Goal: Task Accomplishment & Management: Manage account settings

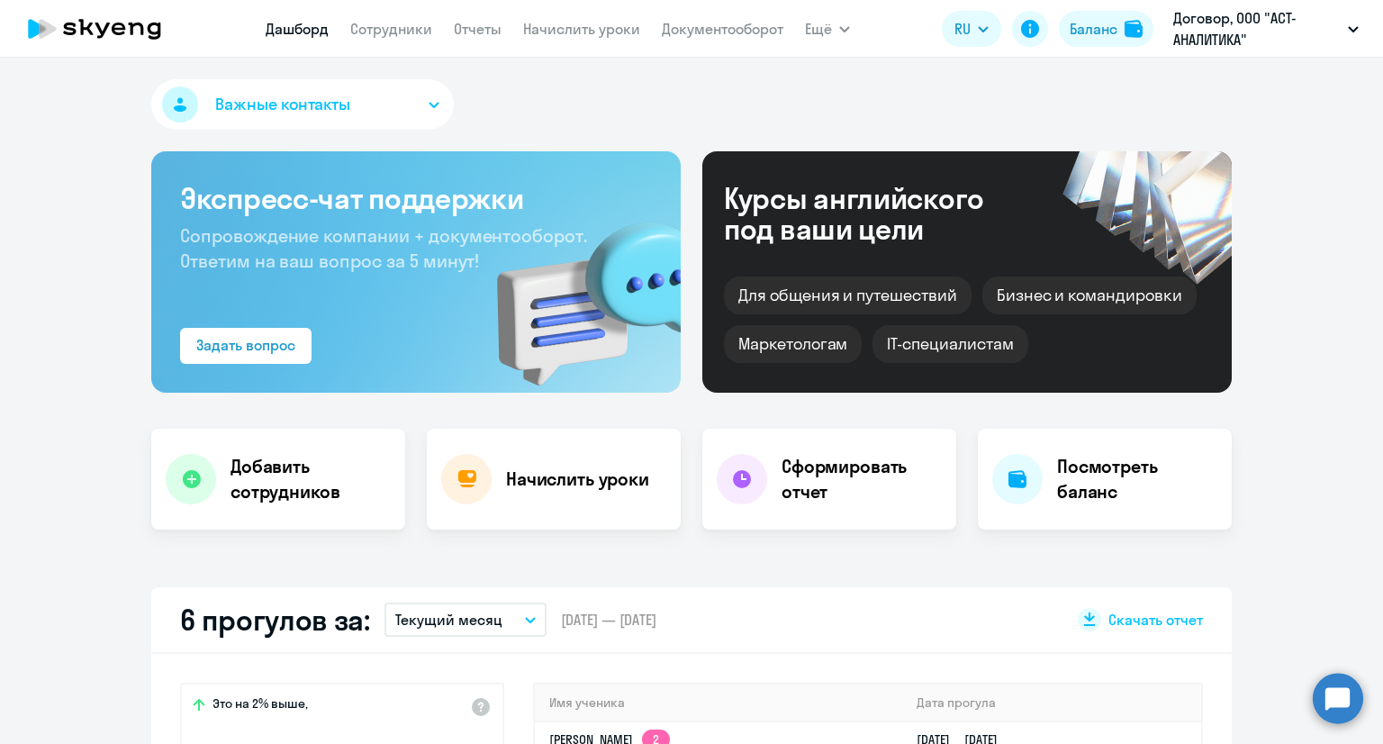
select select "30"
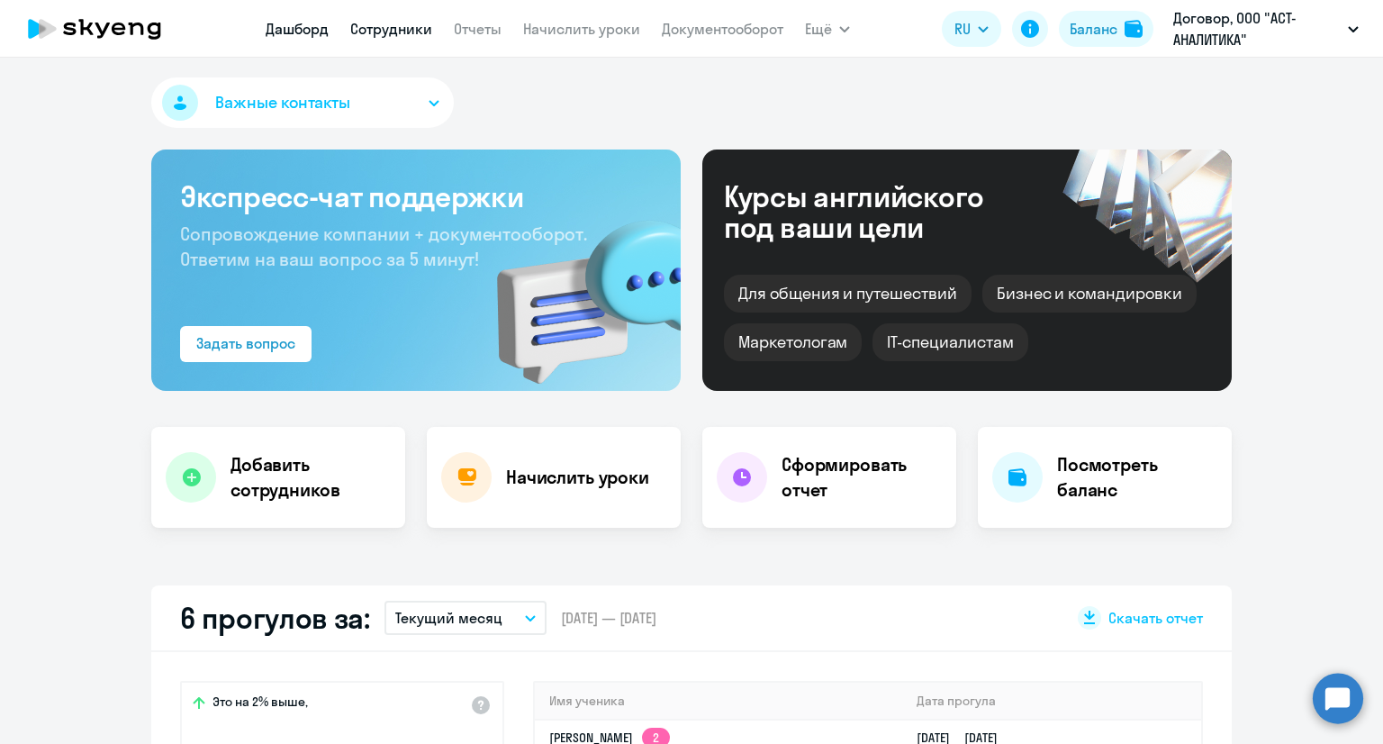
click at [403, 29] on link "Сотрудники" at bounding box center [391, 29] width 82 height 18
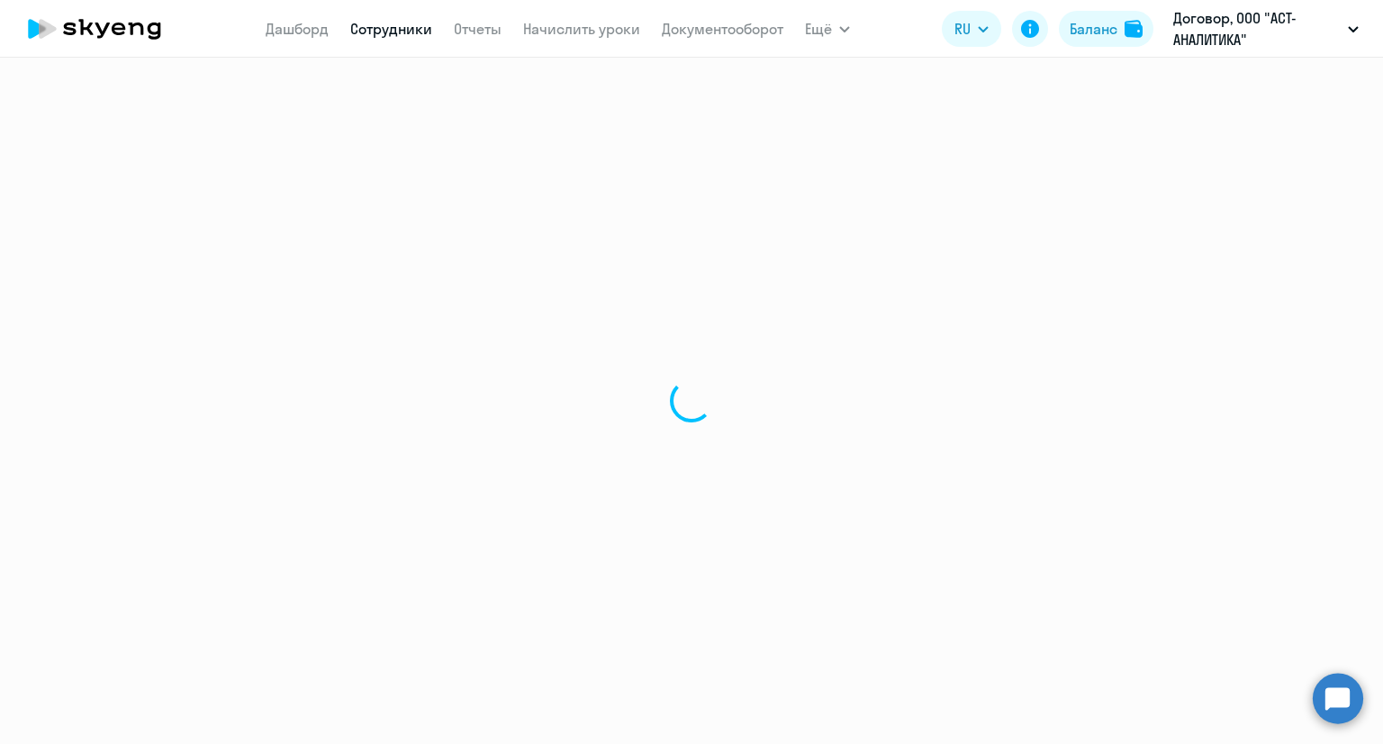
select select "30"
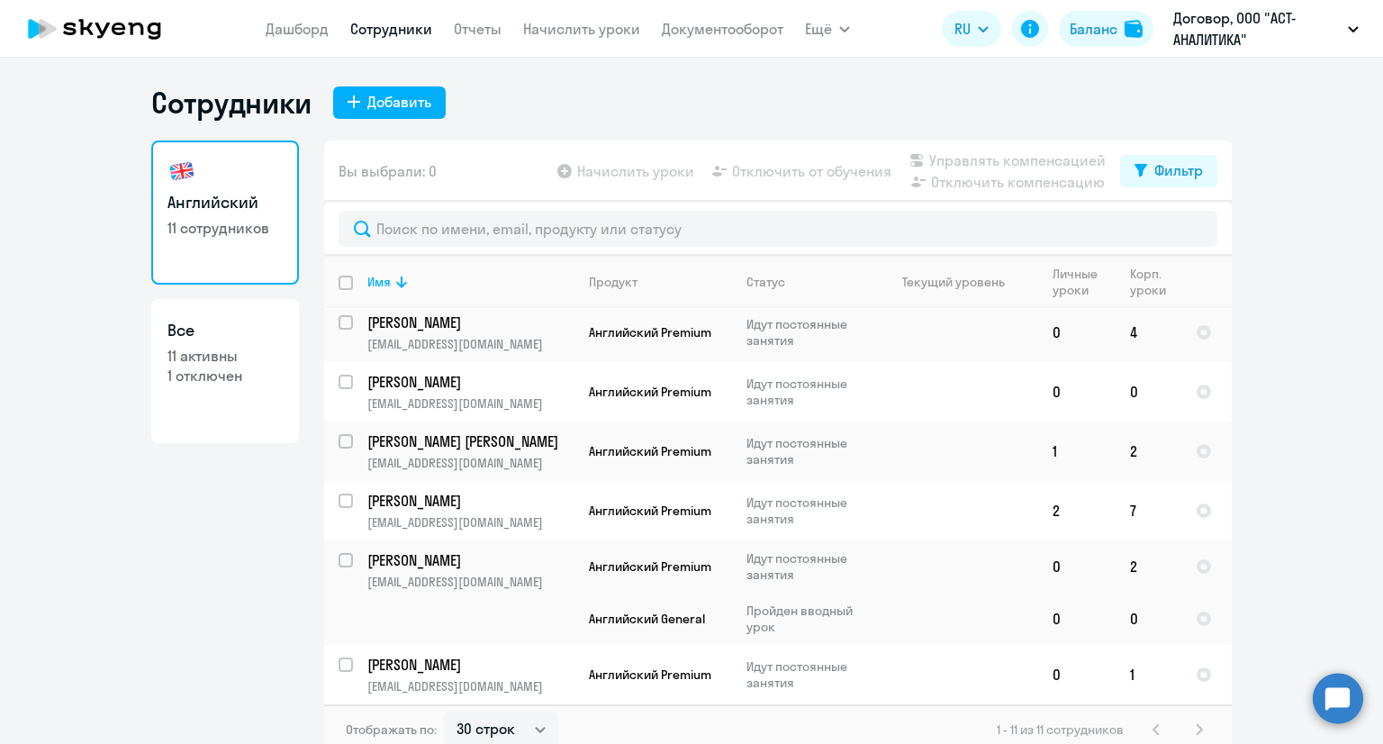
scroll to position [11, 0]
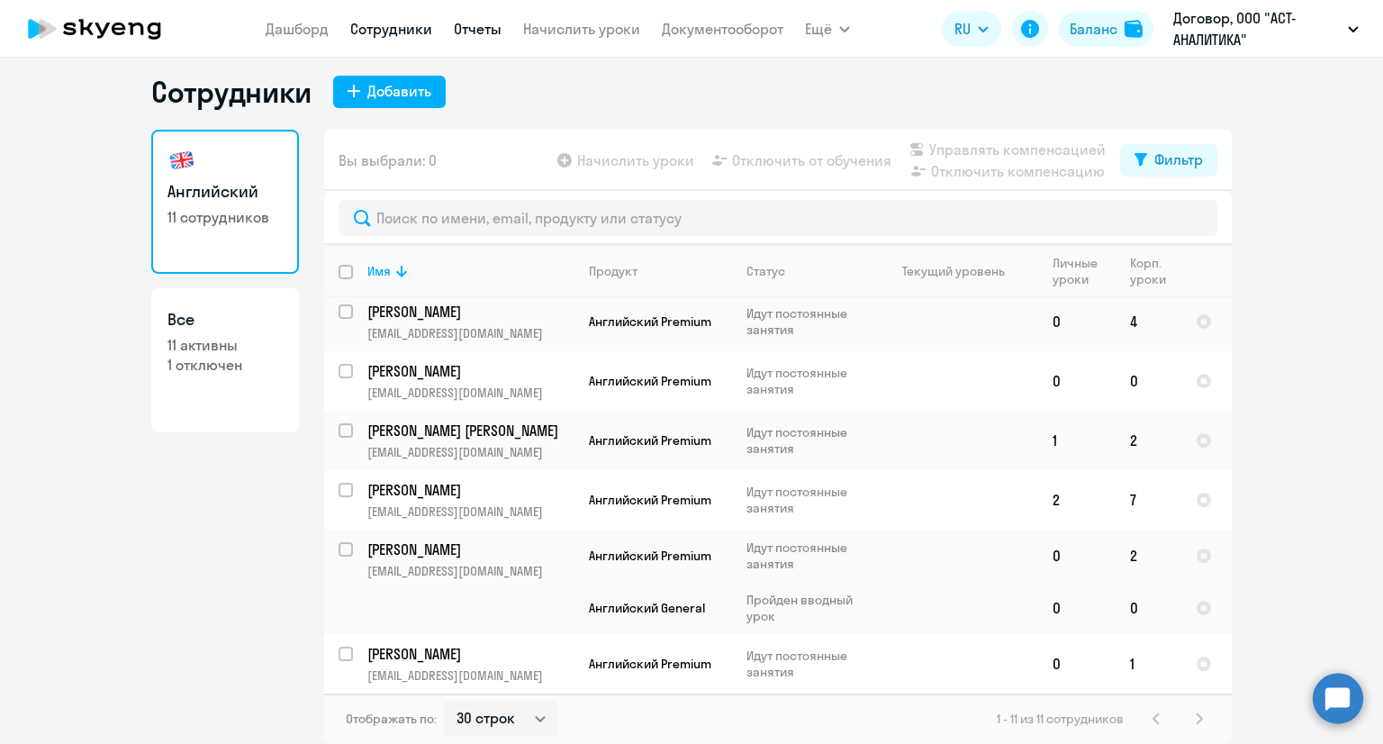
click at [476, 27] on link "Отчеты" at bounding box center [478, 29] width 48 height 18
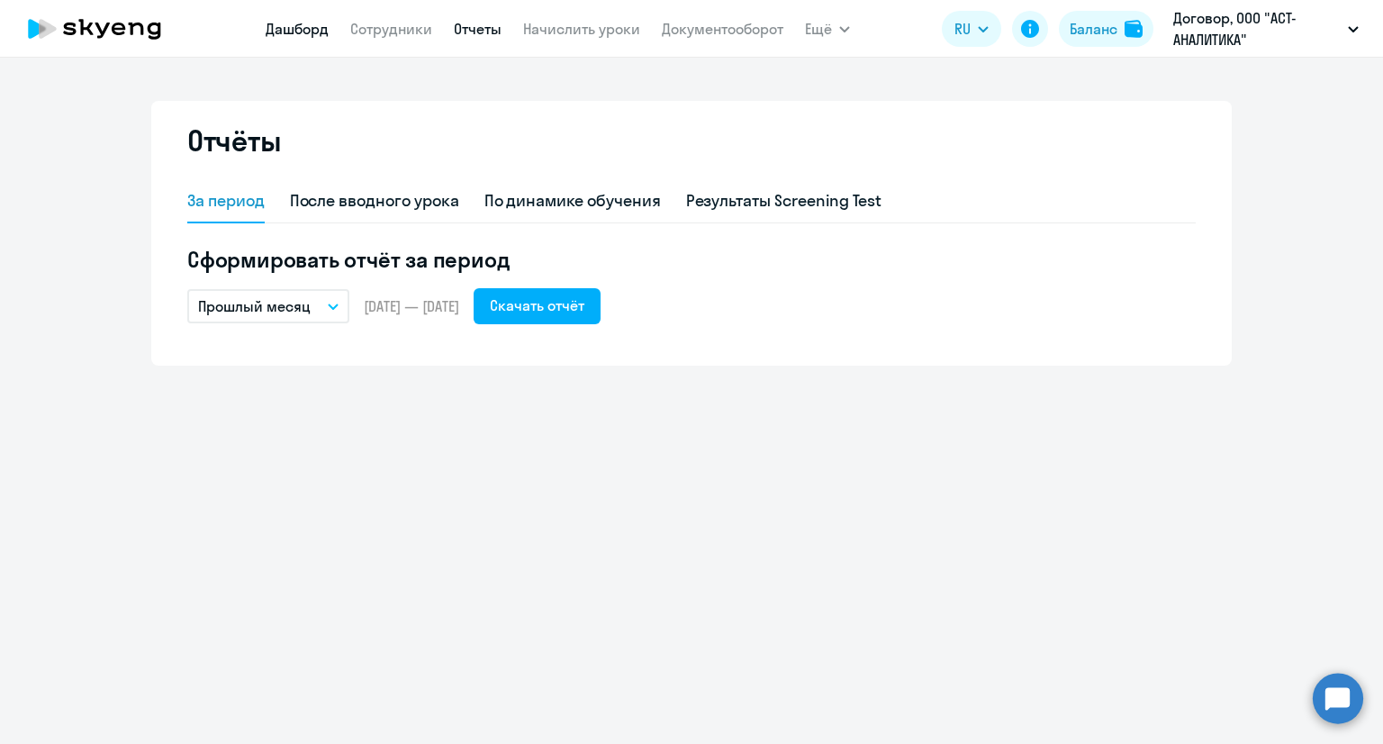
click at [292, 30] on link "Дашборд" at bounding box center [297, 29] width 63 height 18
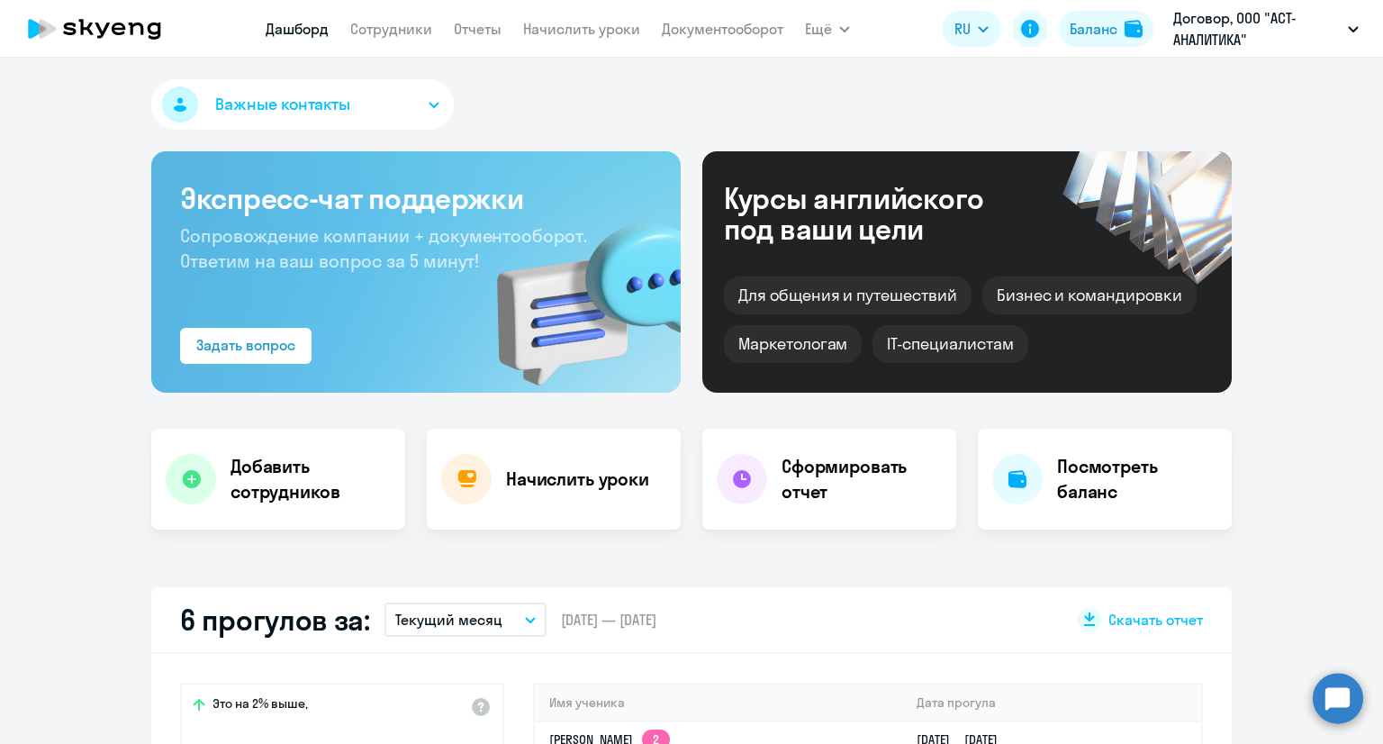
select select "30"
click at [1114, 504] on div "Посмотреть баланс" at bounding box center [1105, 479] width 254 height 101
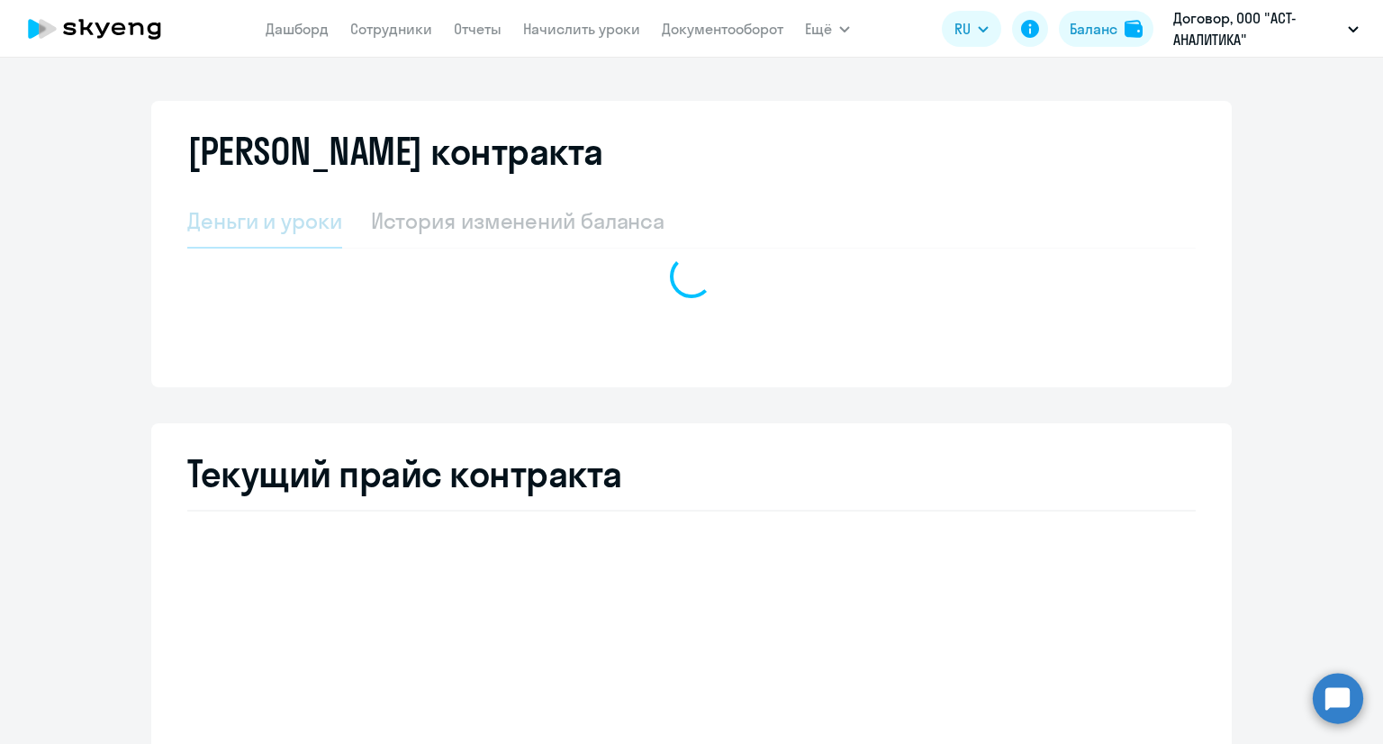
select select "english_adult_not_native_speaker"
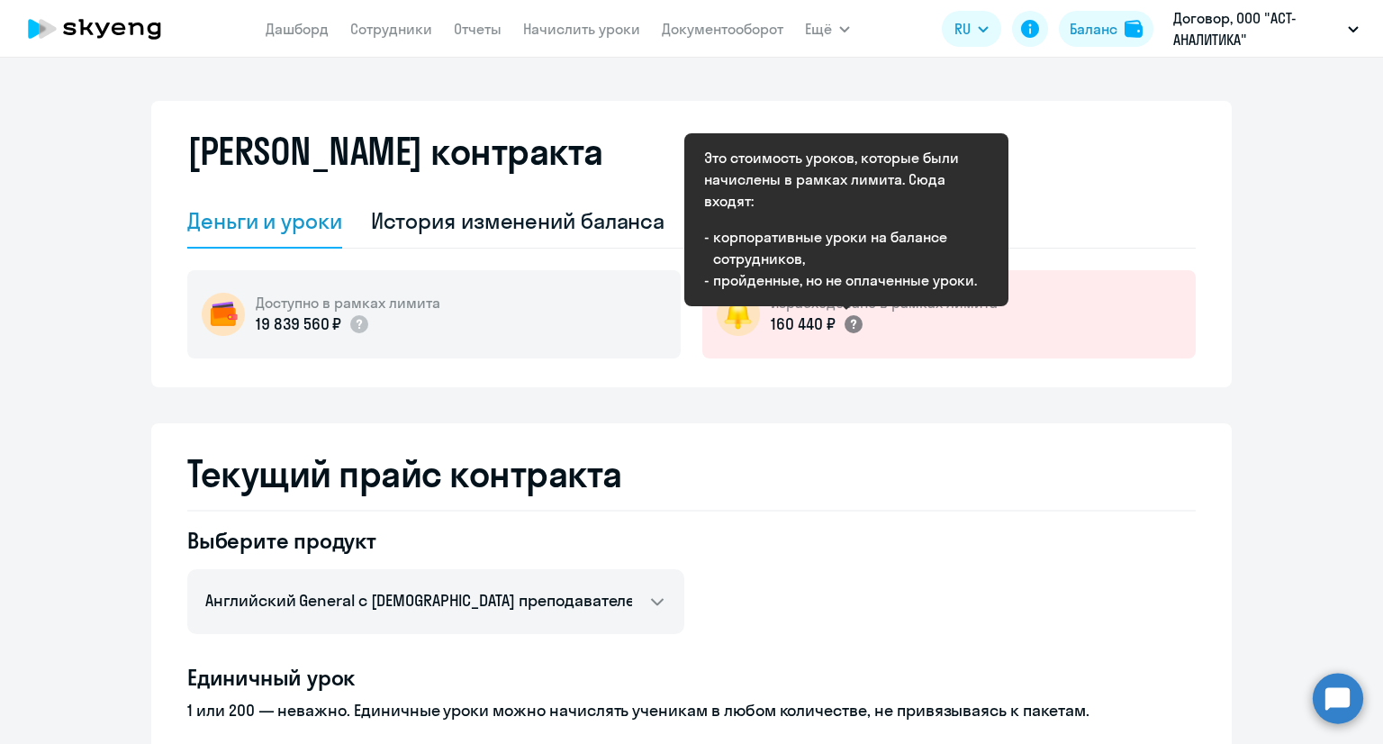
click at [847, 322] on circle at bounding box center [854, 324] width 18 height 18
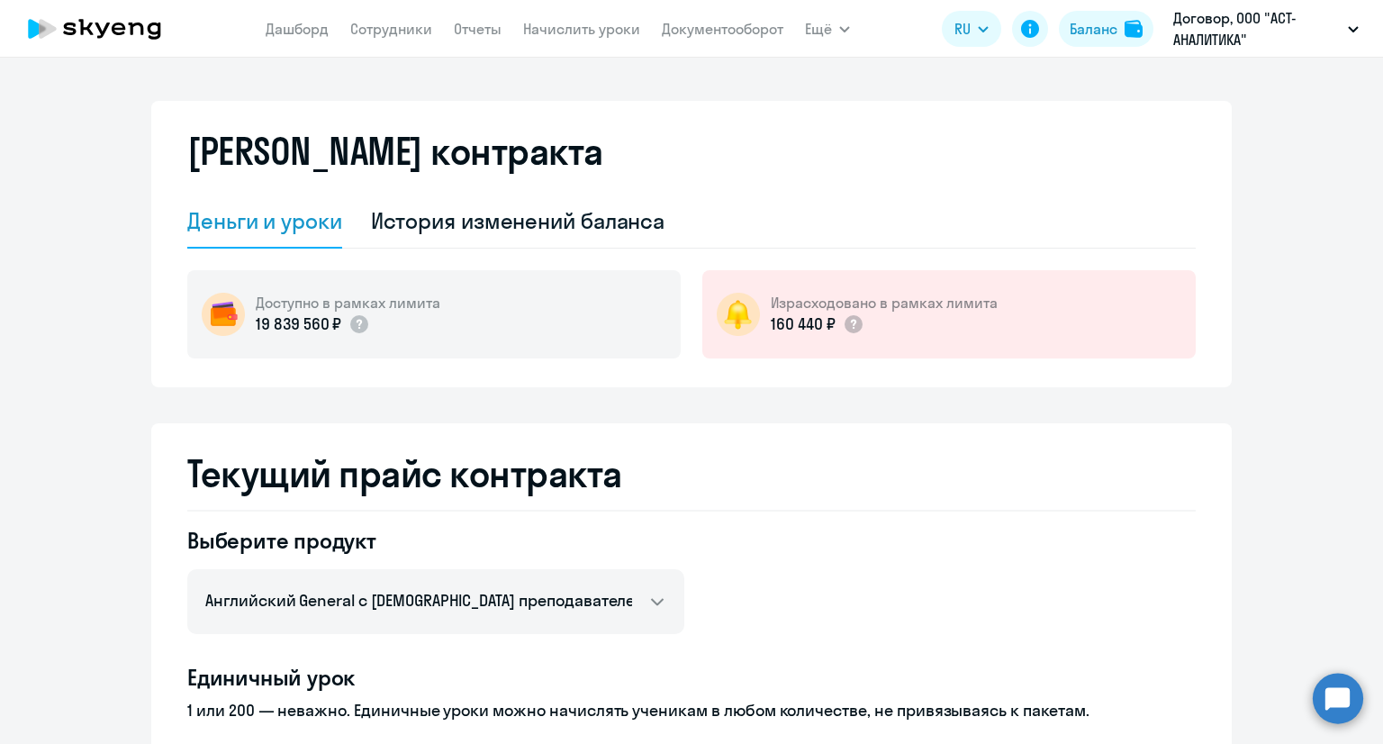
click at [926, 473] on h2 "Текущий прайс контракта" at bounding box center [691, 473] width 1009 height 43
click at [308, 23] on link "Дашборд" at bounding box center [297, 29] width 63 height 18
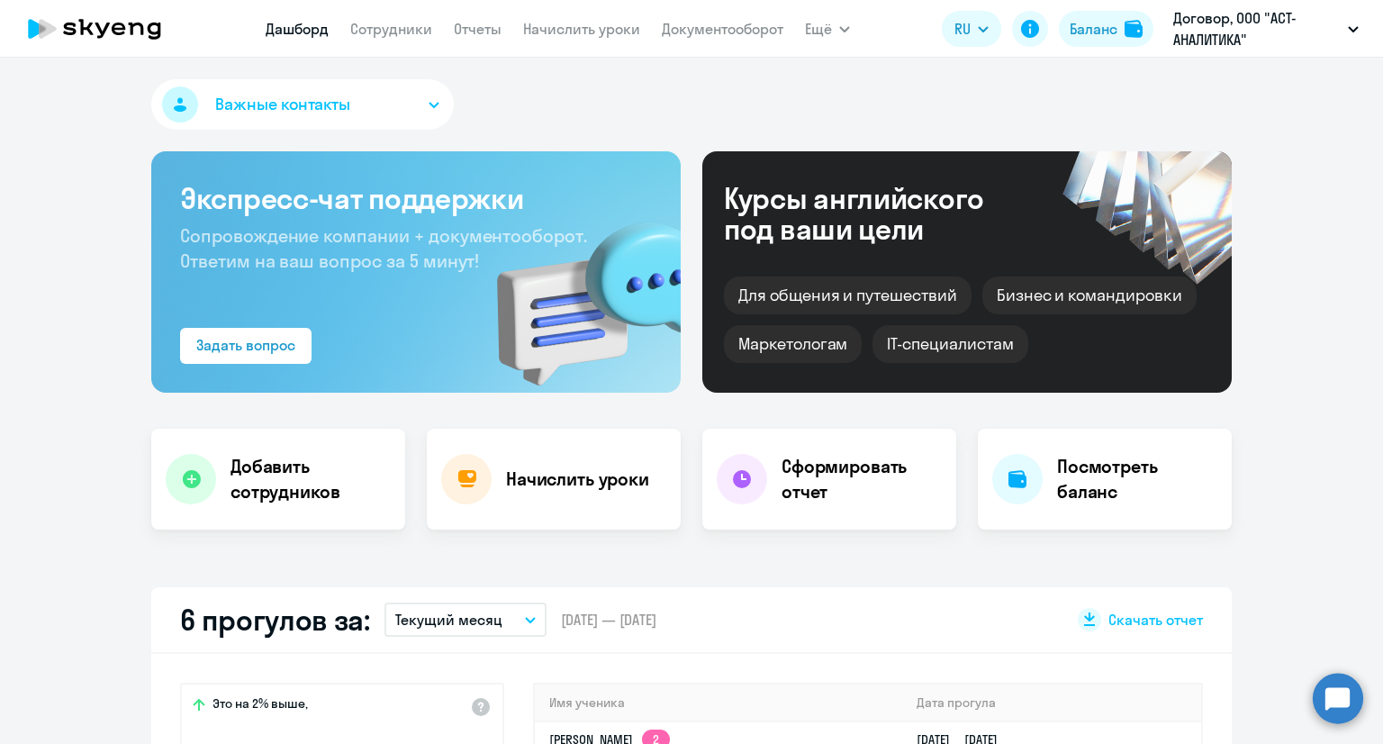
select select "30"
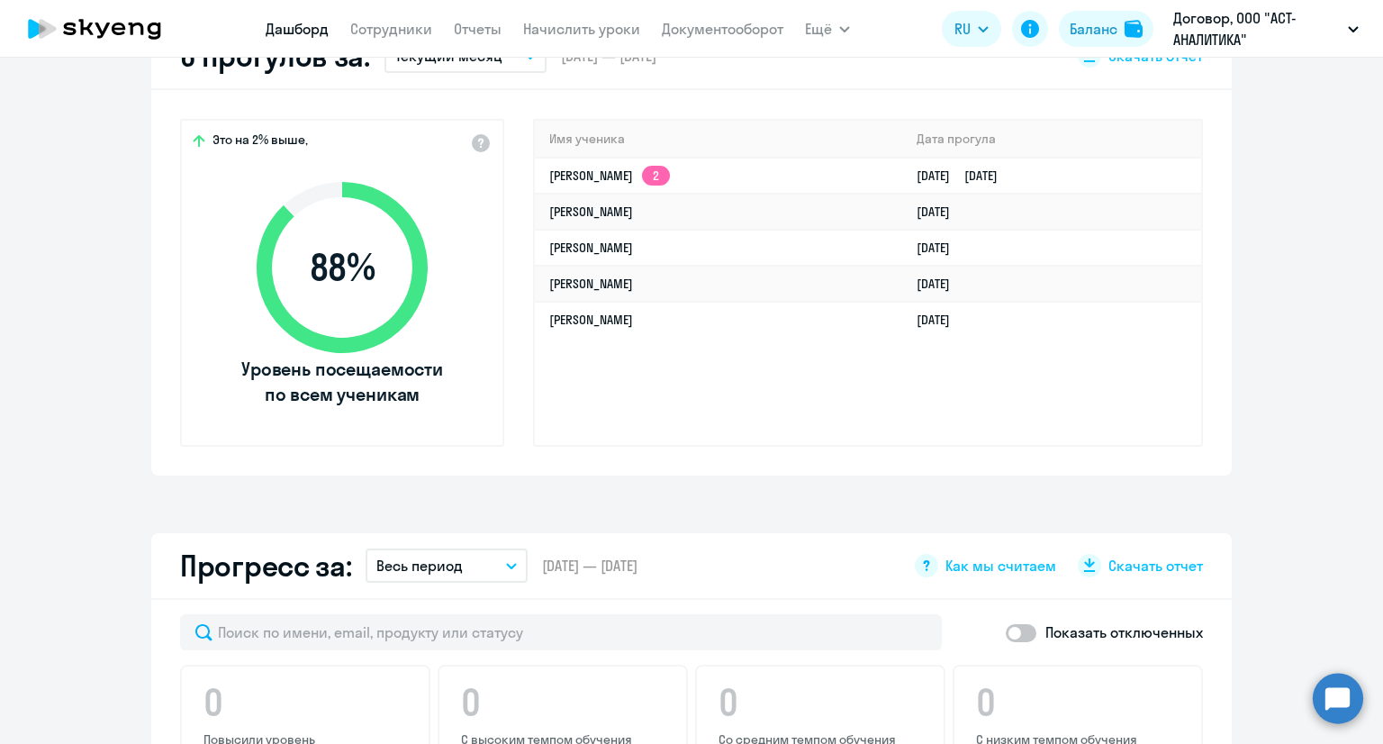
scroll to position [566, 0]
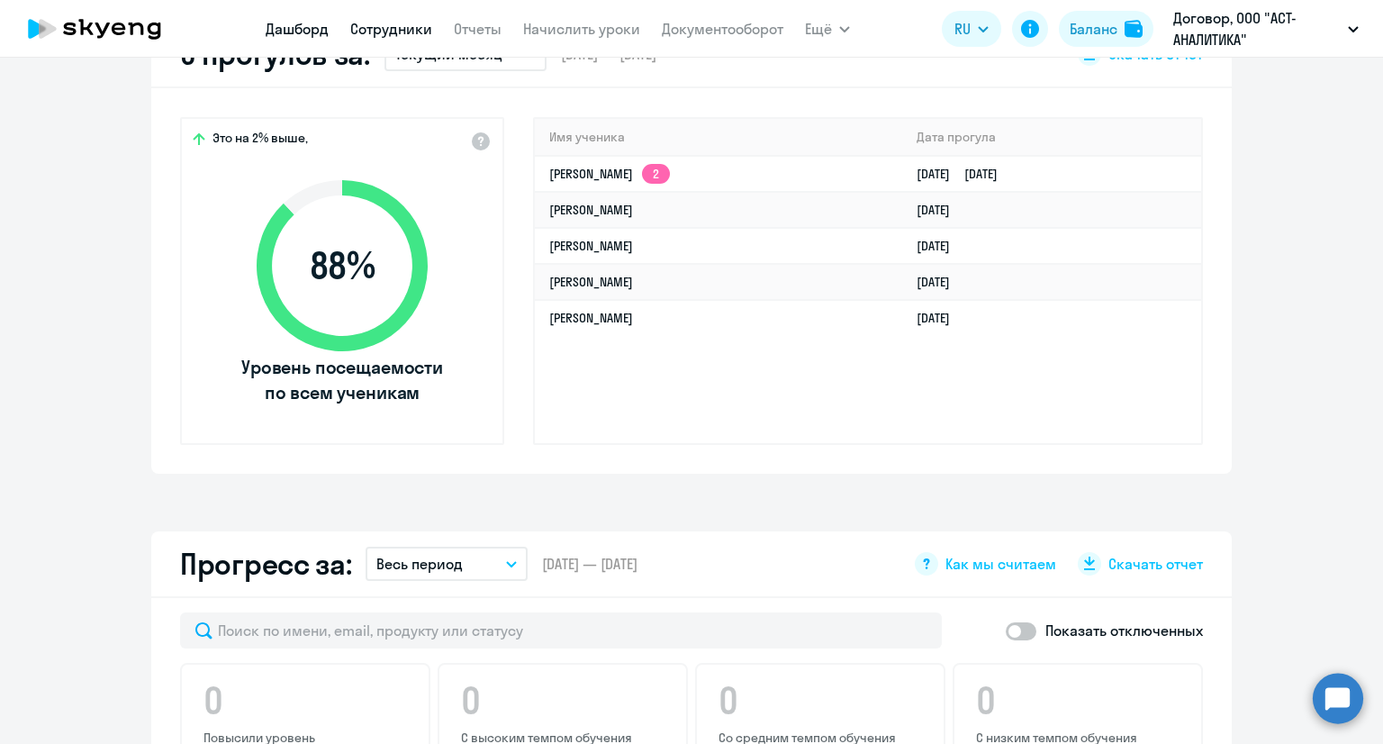
click at [403, 28] on link "Сотрудники" at bounding box center [391, 29] width 82 height 18
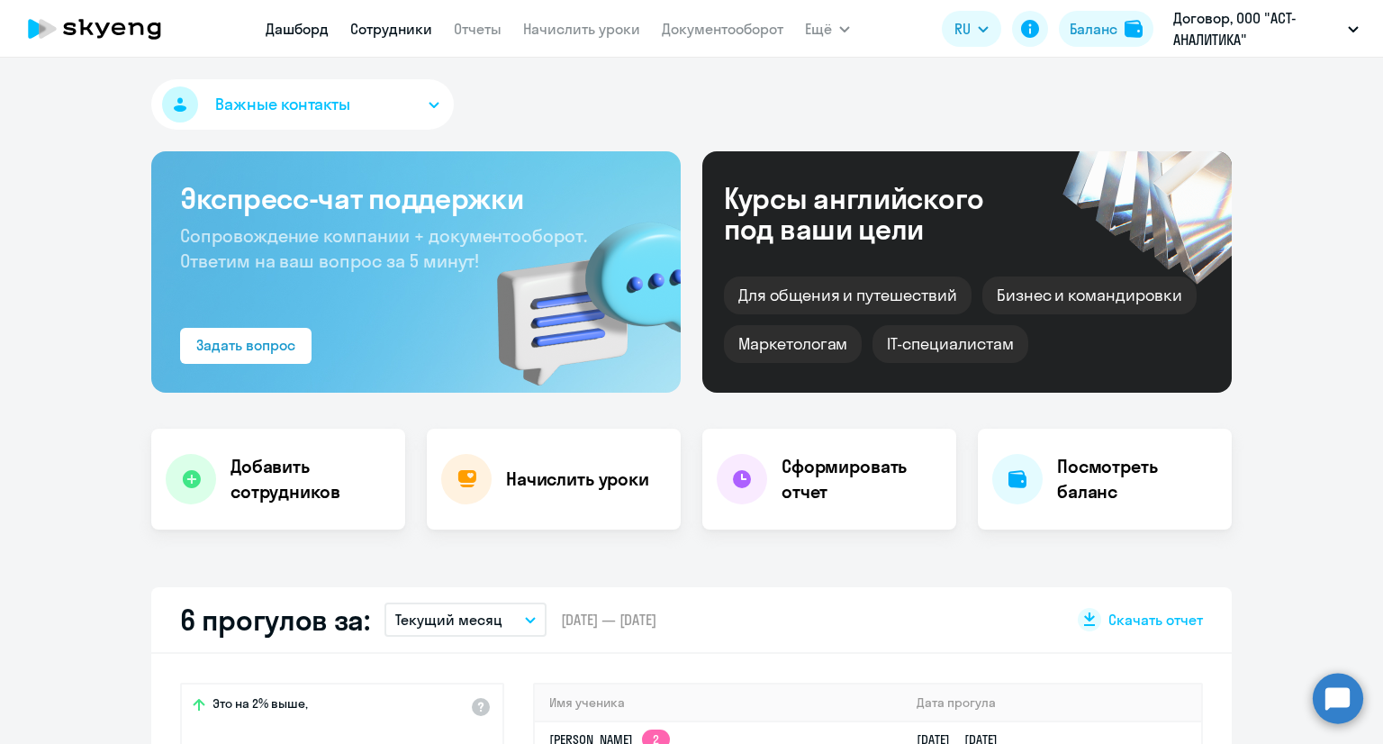
select select "30"
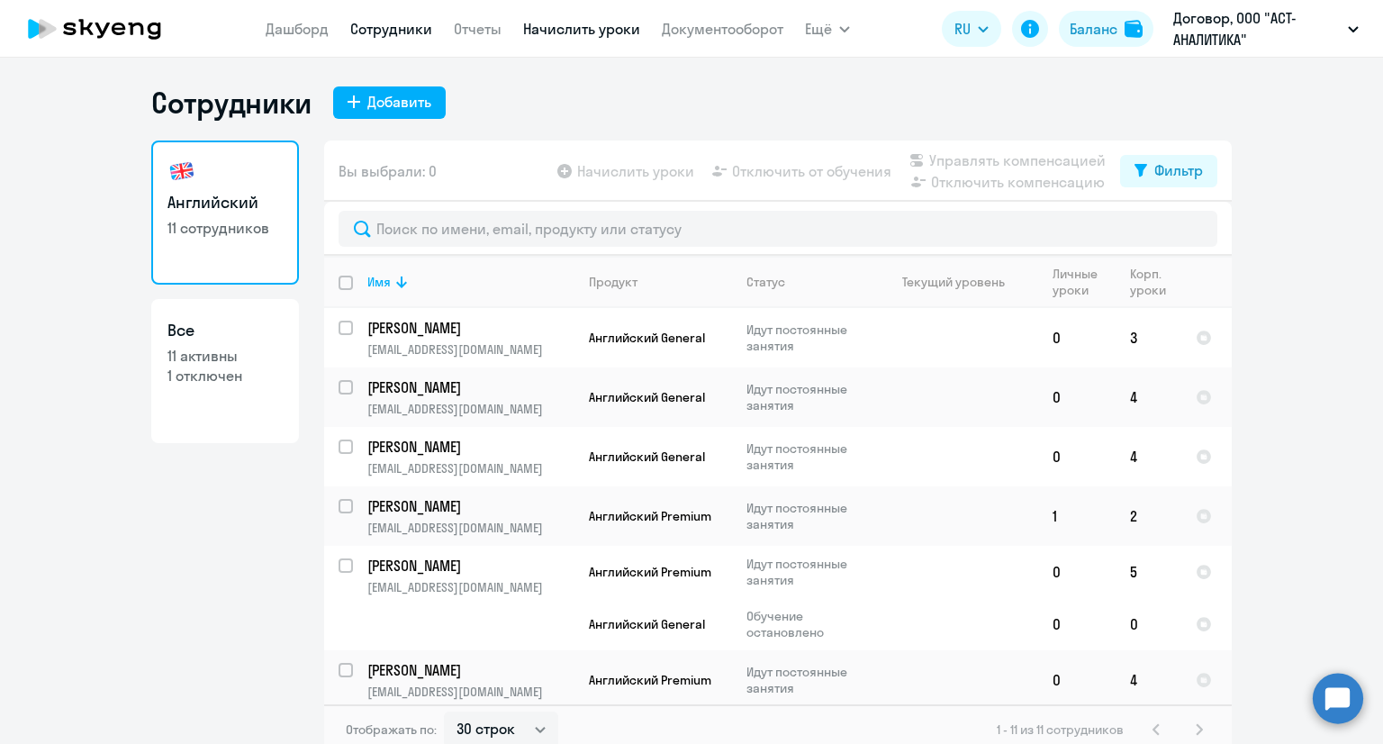
click at [612, 26] on link "Начислить уроки" at bounding box center [581, 29] width 117 height 18
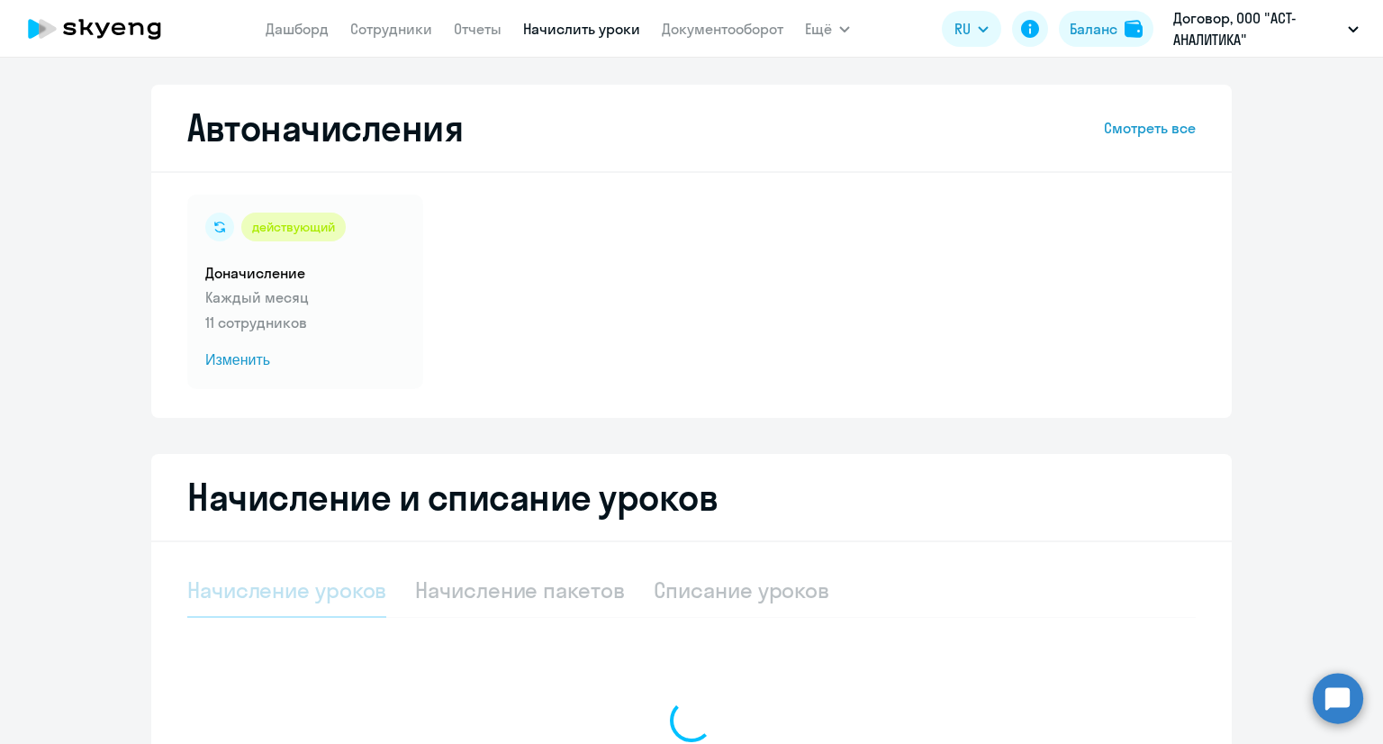
select select "10"
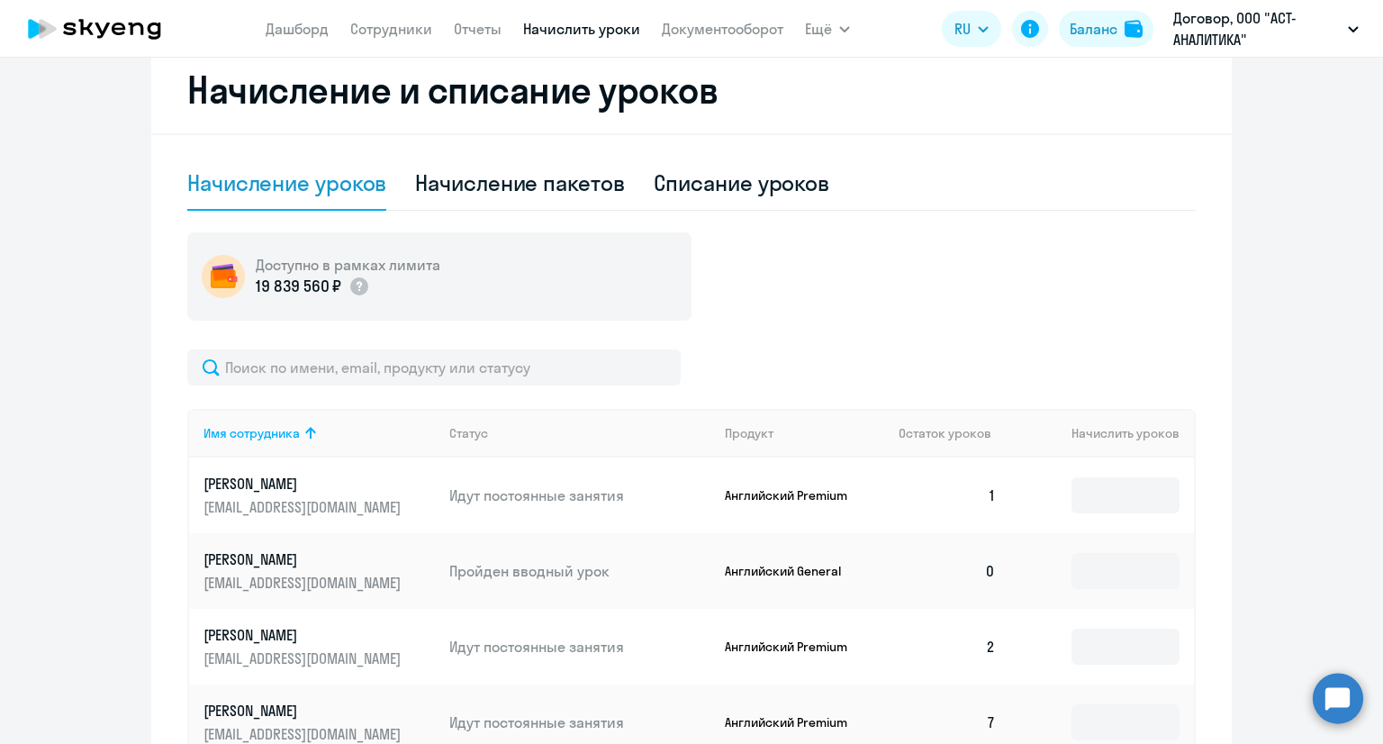
scroll to position [407, 0]
click at [778, 178] on div "Списание уроков" at bounding box center [742, 182] width 177 height 29
select select "10"
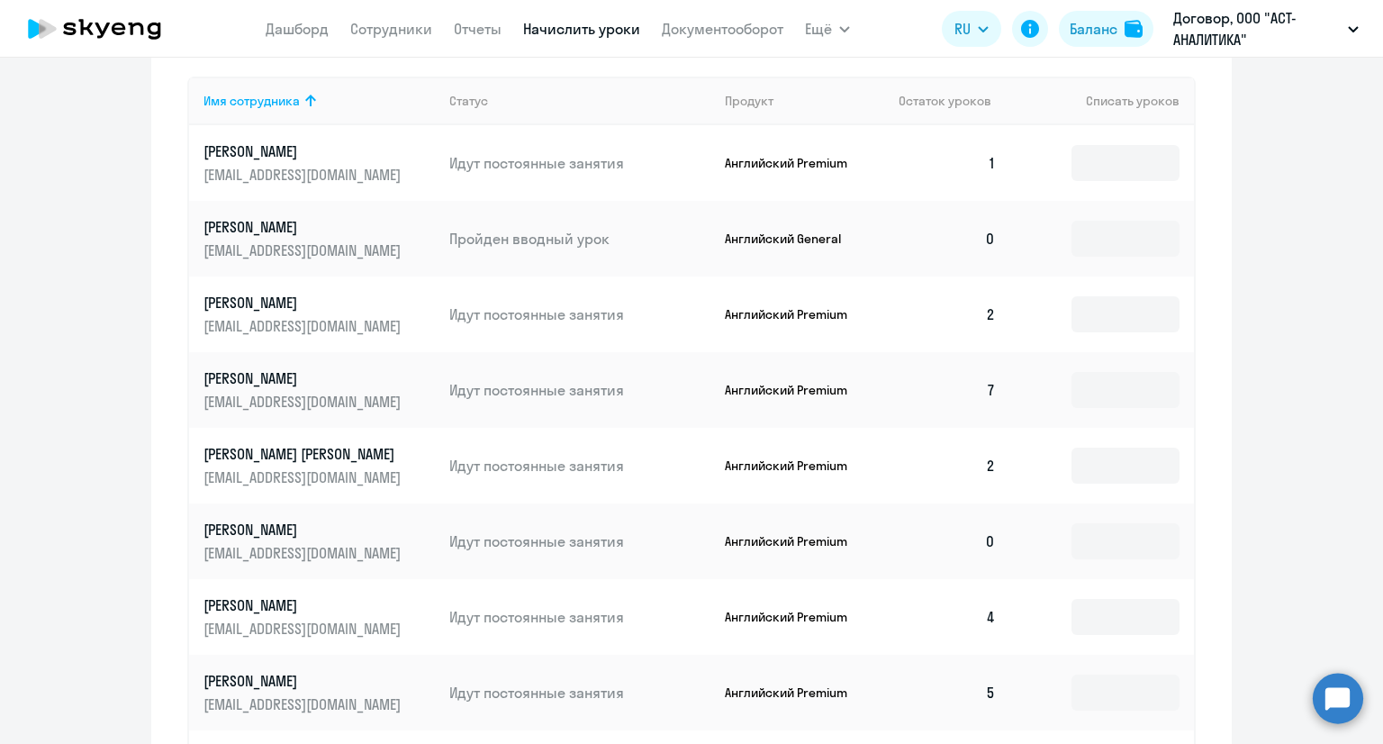
scroll to position [630, 0]
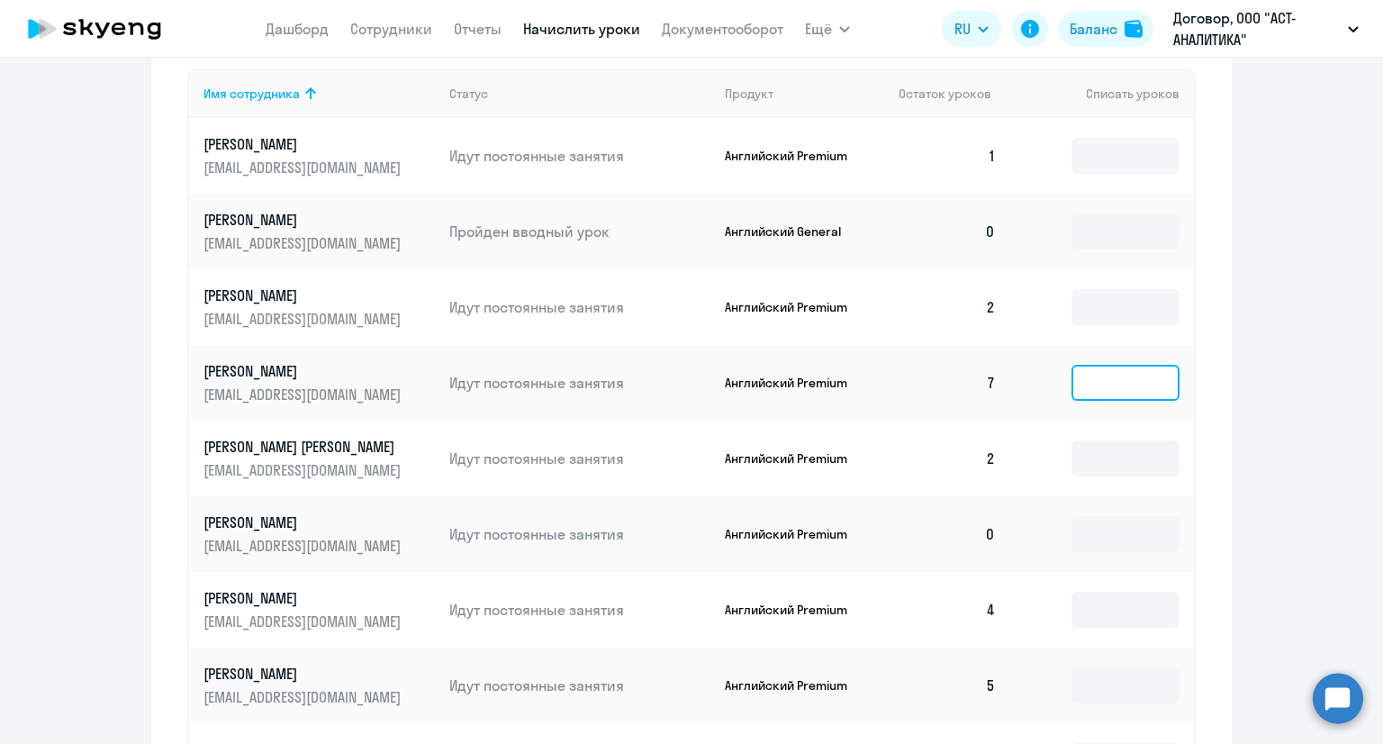
click at [1129, 394] on input at bounding box center [1126, 383] width 108 height 36
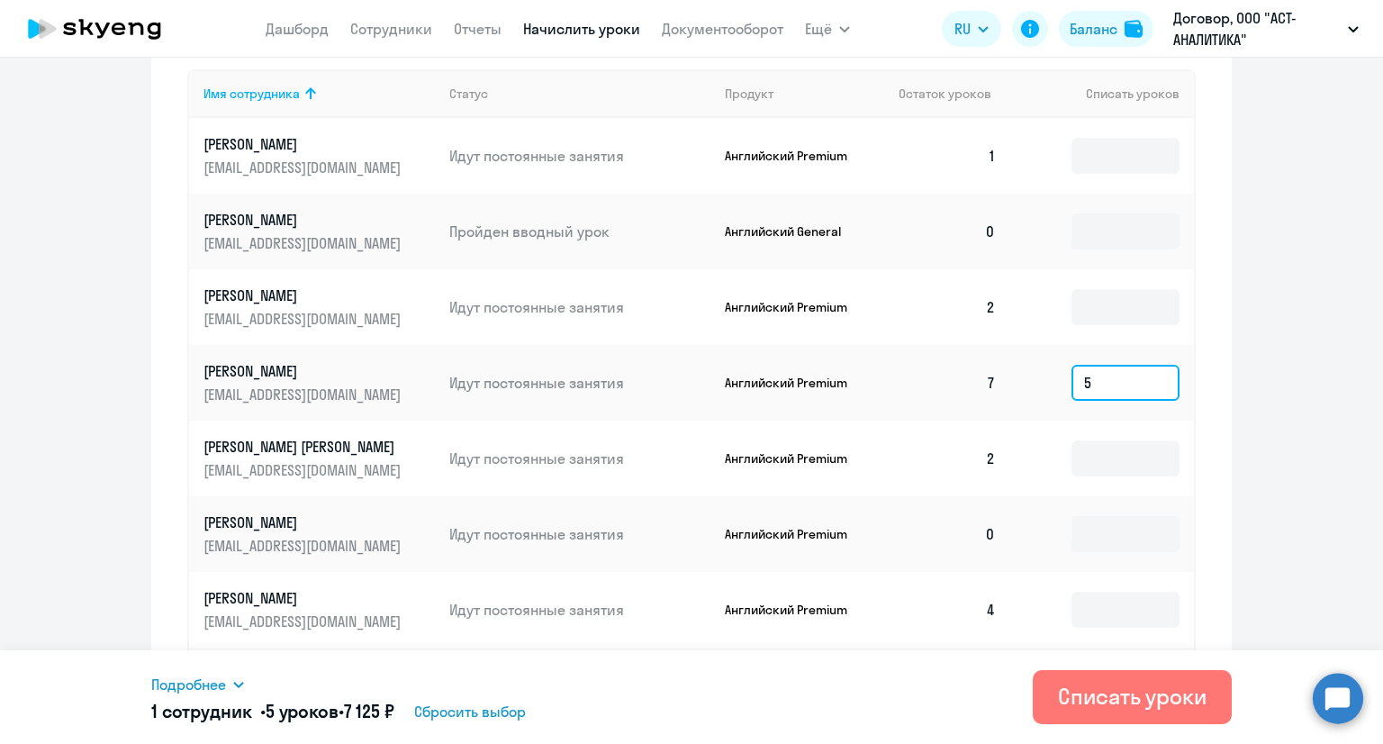
type input "5"
click at [918, 614] on td "4" at bounding box center [947, 610] width 126 height 76
click at [1105, 229] on input at bounding box center [1126, 231] width 108 height 36
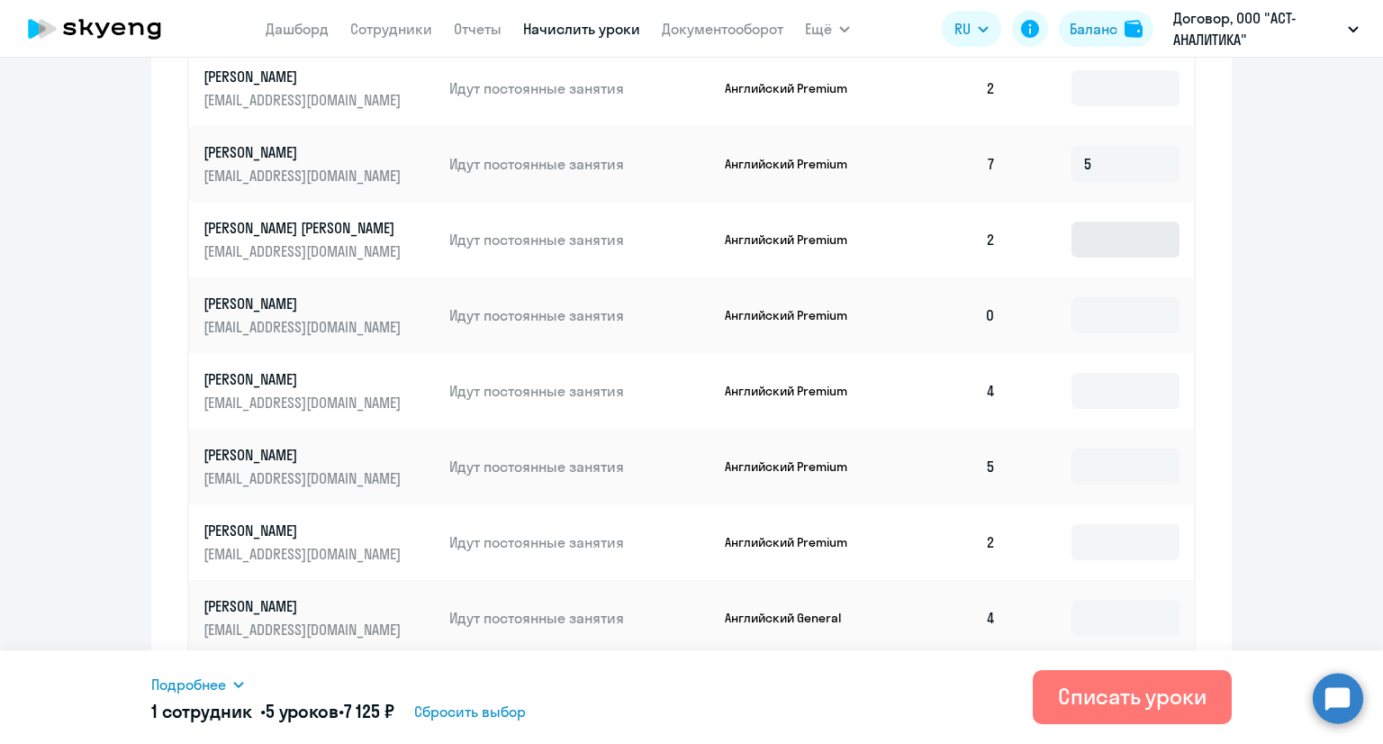
scroll to position [849, 0]
click at [1106, 386] on input at bounding box center [1126, 390] width 108 height 36
type input "2"
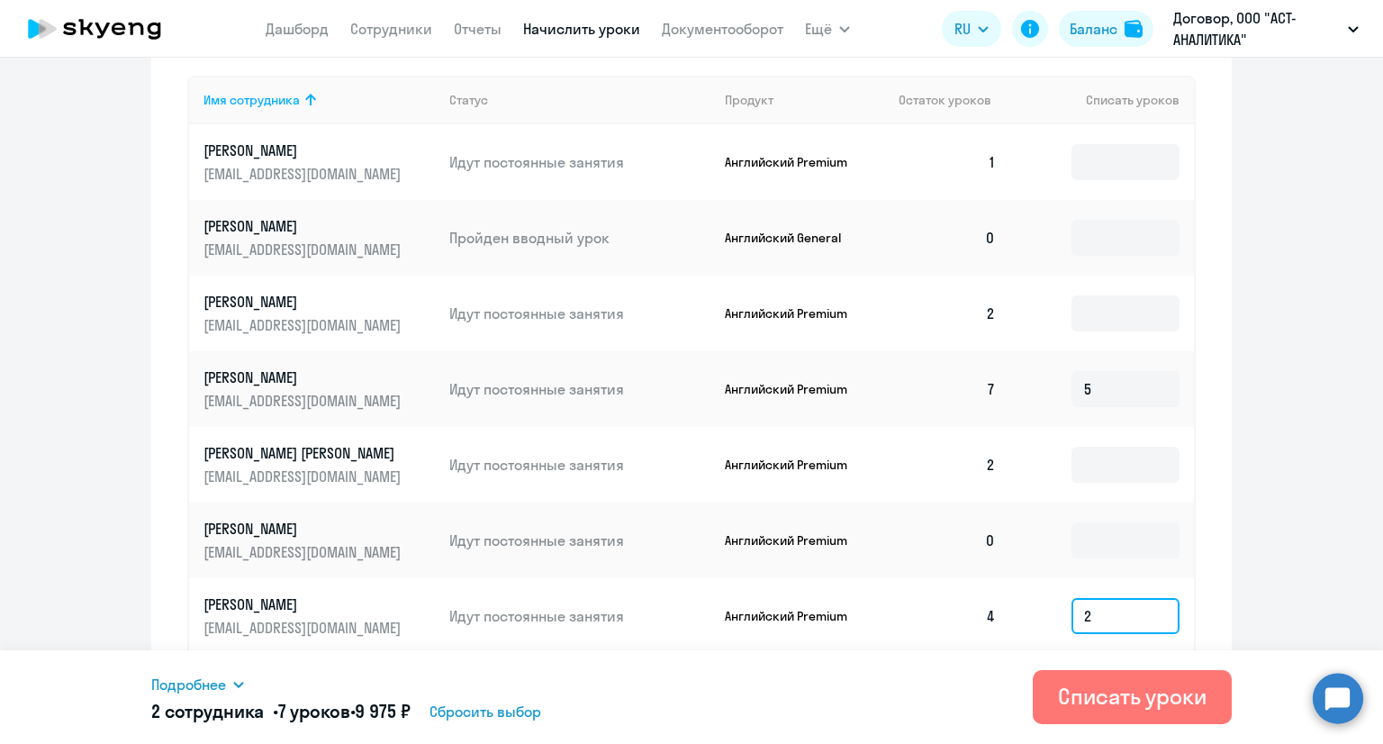
scroll to position [911, 0]
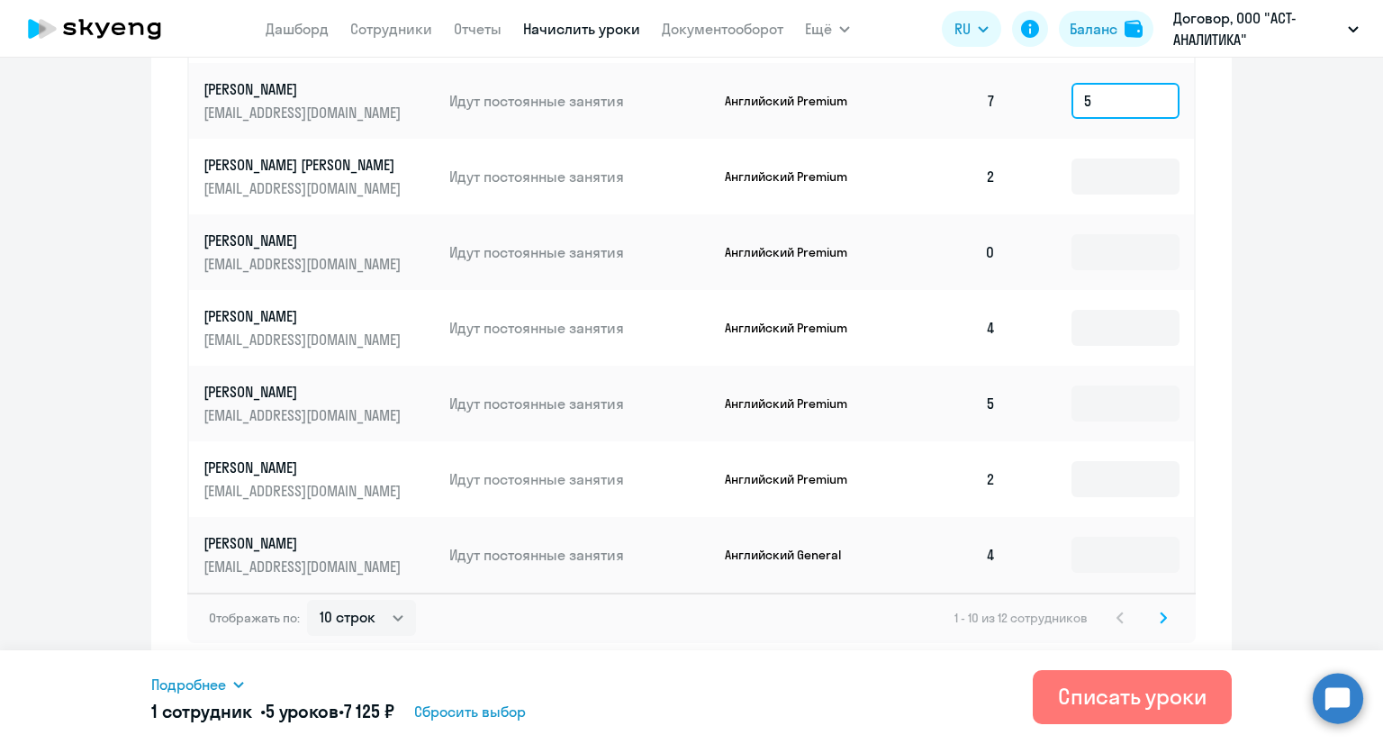
click at [1102, 98] on input "5" at bounding box center [1126, 101] width 108 height 36
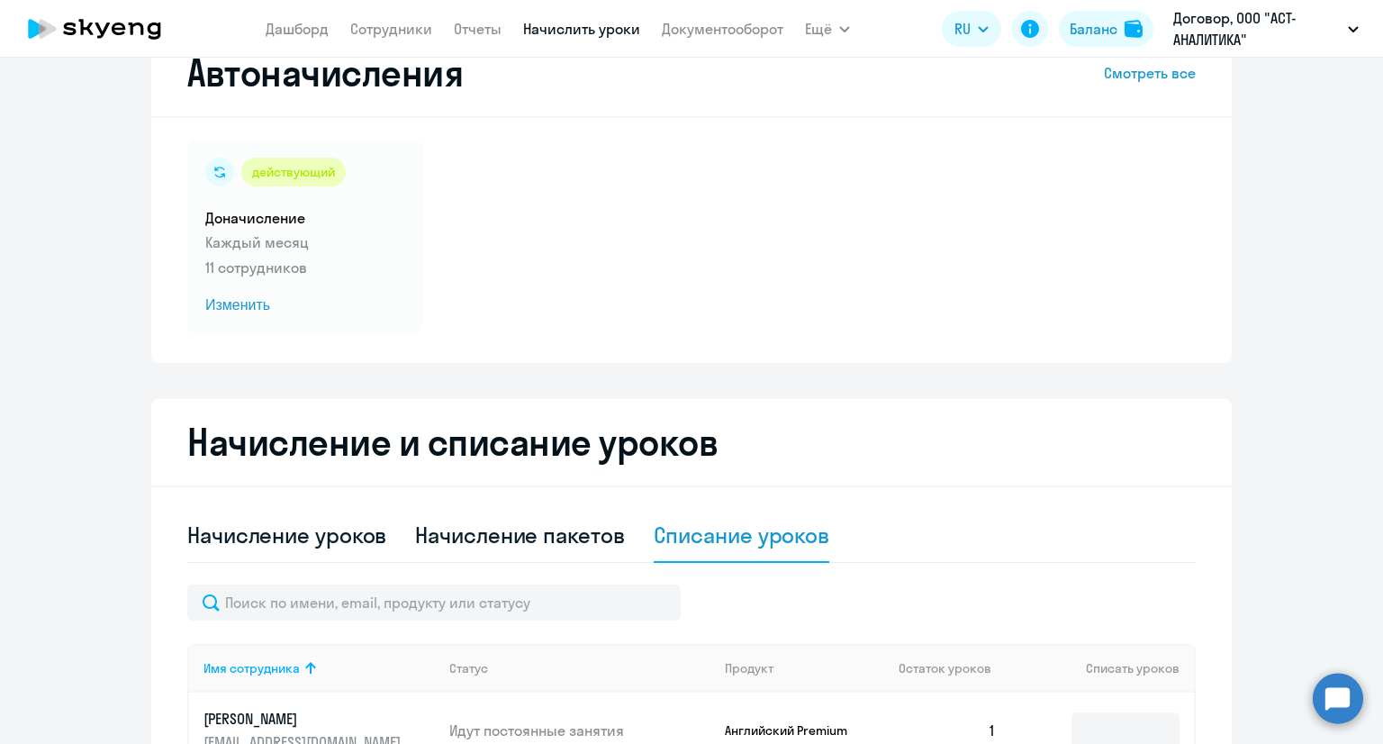
scroll to position [0, 0]
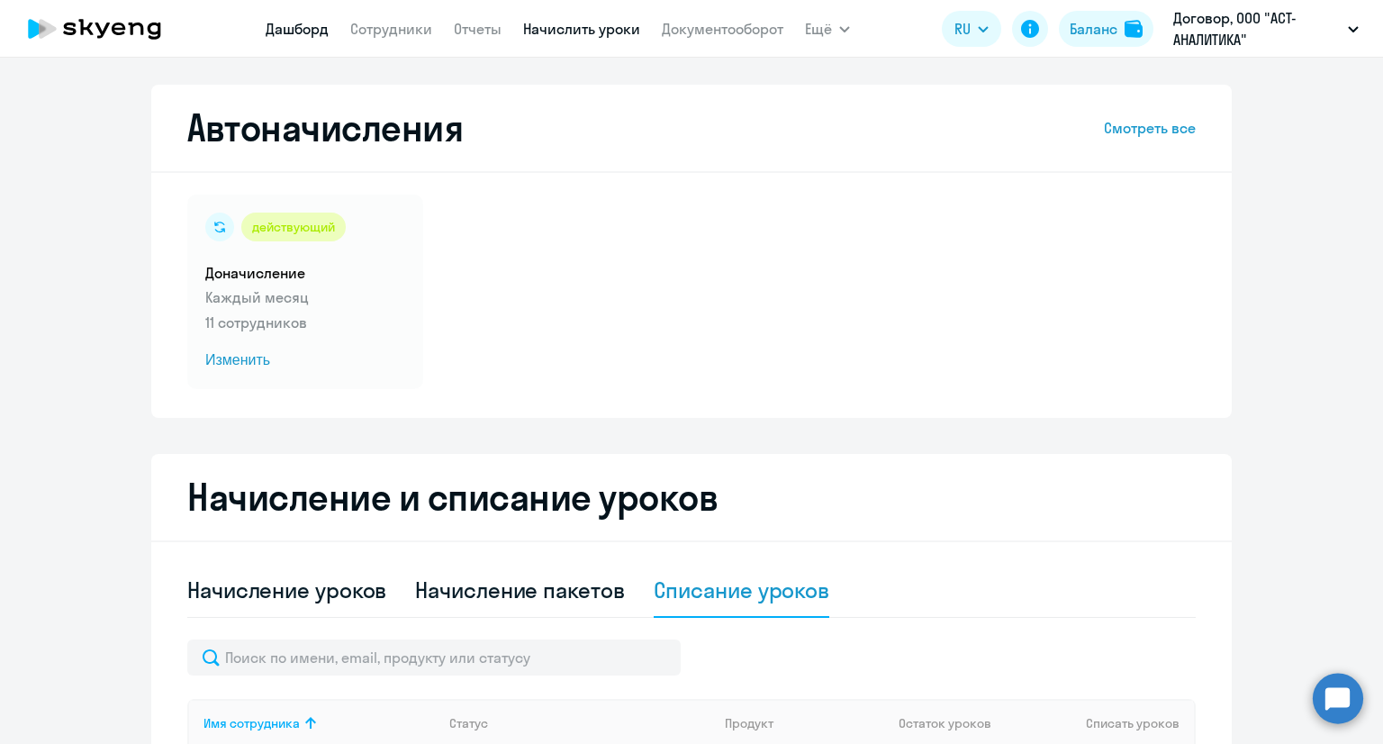
click at [285, 32] on link "Дашборд" at bounding box center [297, 29] width 63 height 18
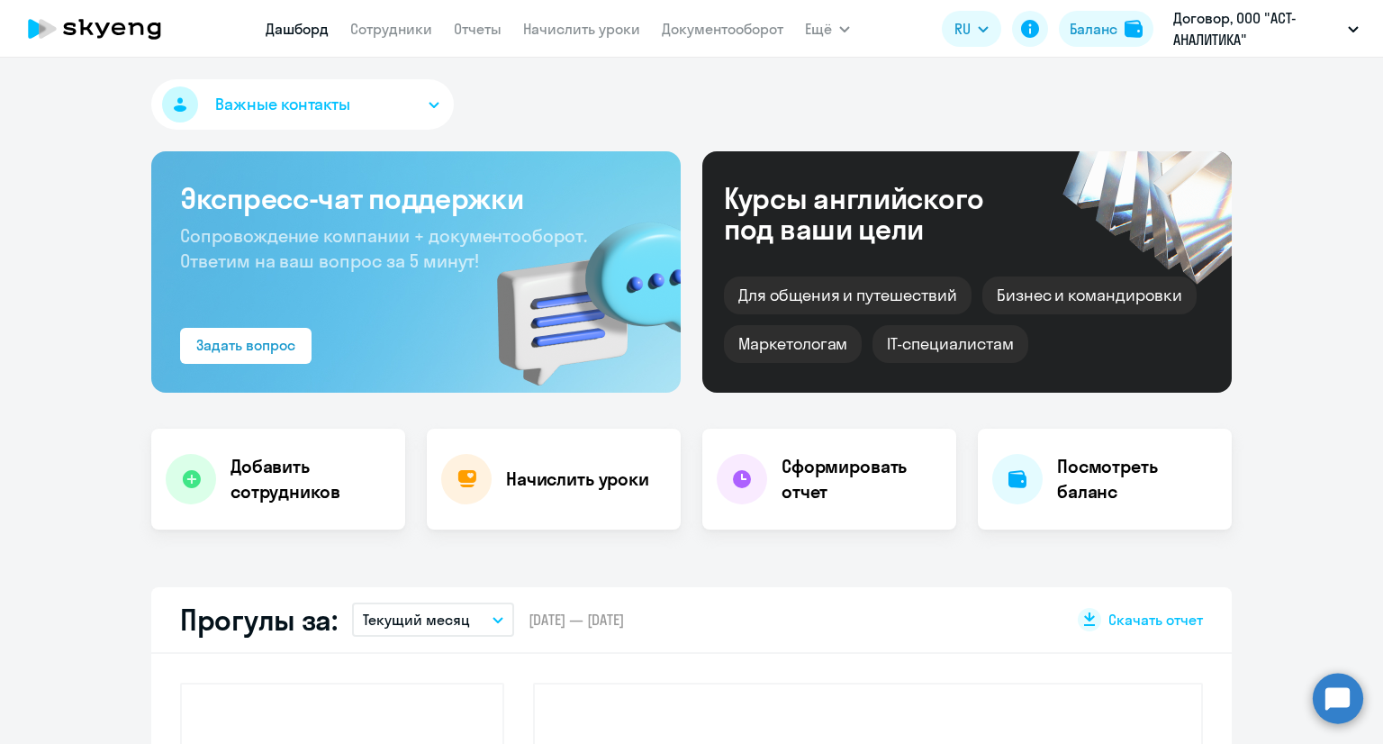
select select "30"
